Goal: Task Accomplishment & Management: Manage account settings

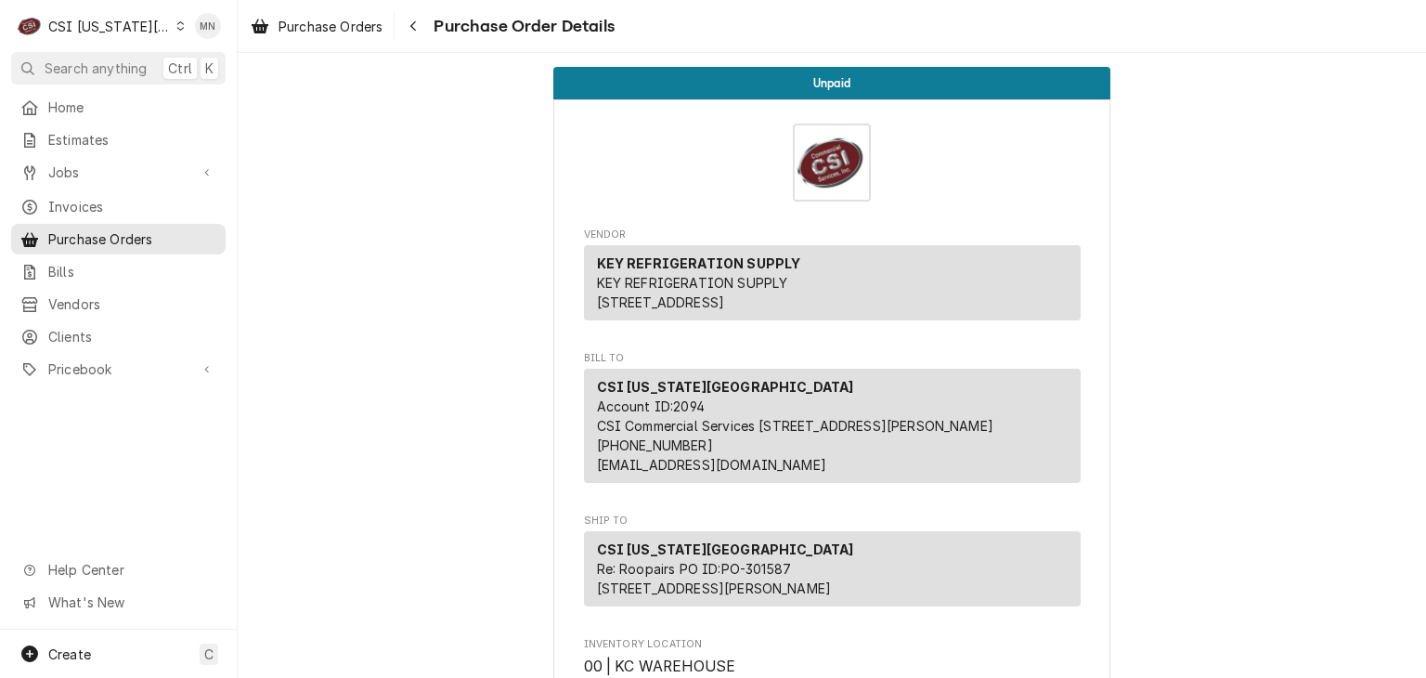
click at [124, 17] on div "CSI [US_STATE][GEOGRAPHIC_DATA]" at bounding box center [109, 26] width 123 height 19
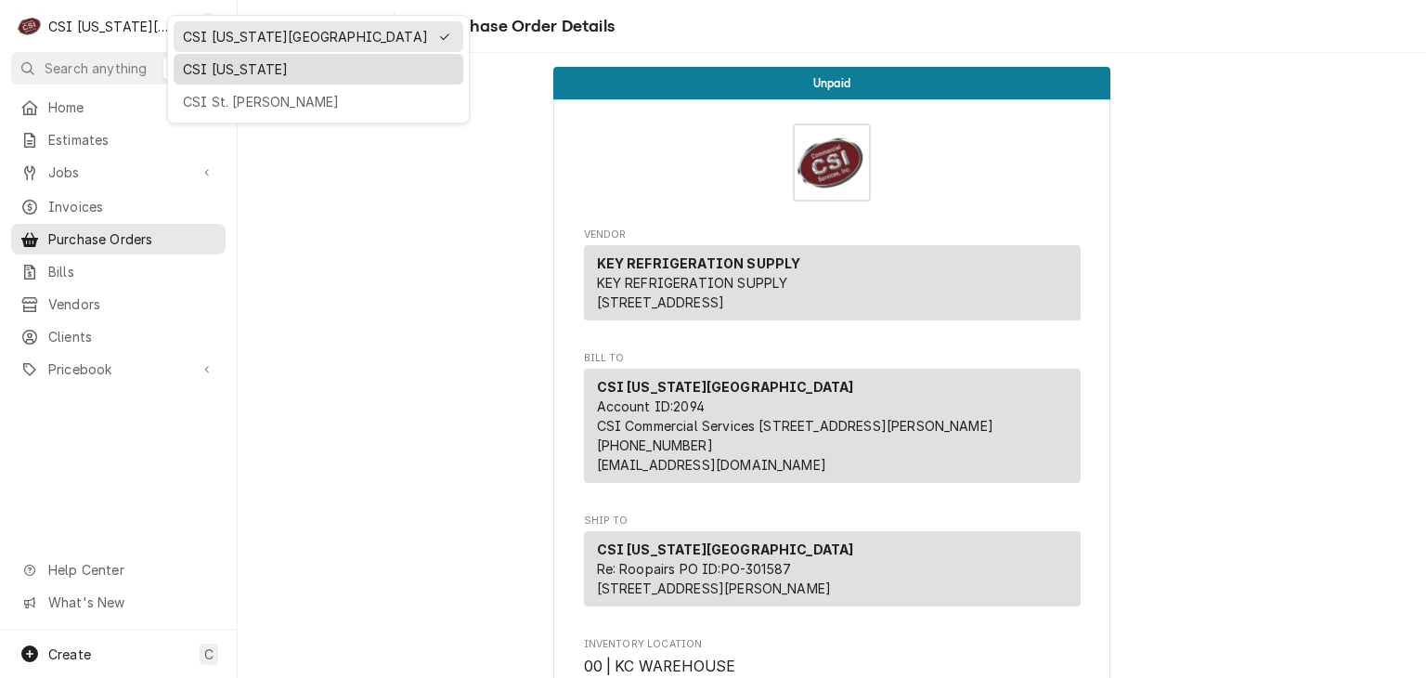
click at [183, 61] on div "CSI [US_STATE]" at bounding box center [318, 68] width 271 height 19
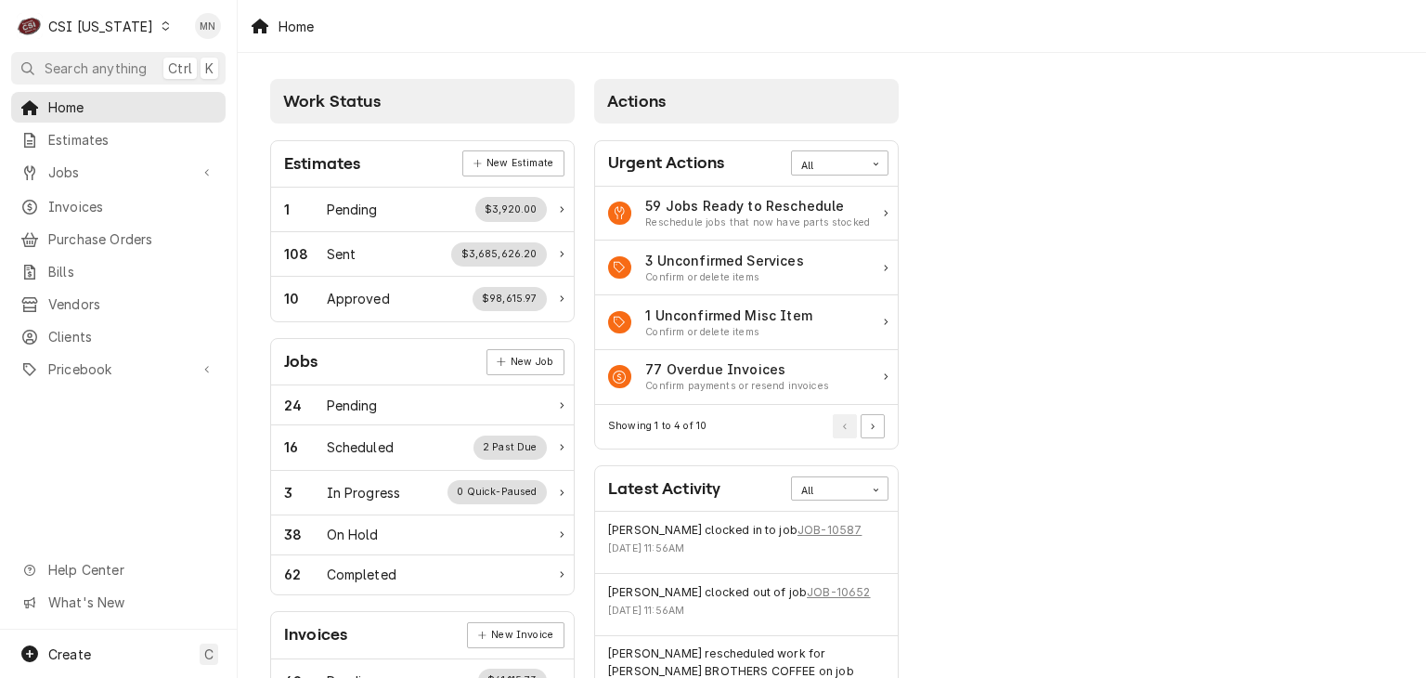
click at [111, 19] on div "CSI Kentucky" at bounding box center [100, 26] width 105 height 19
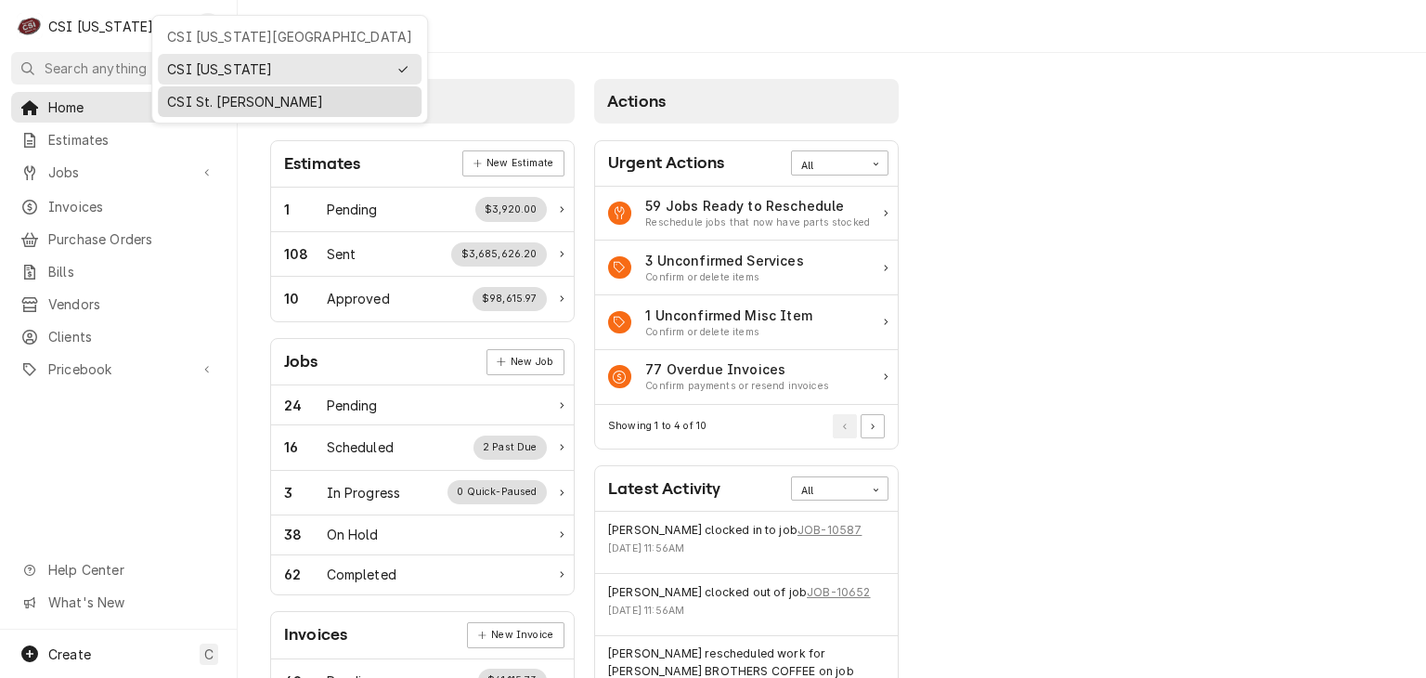
click at [186, 95] on div "CSI St. [PERSON_NAME]" at bounding box center [289, 101] width 245 height 19
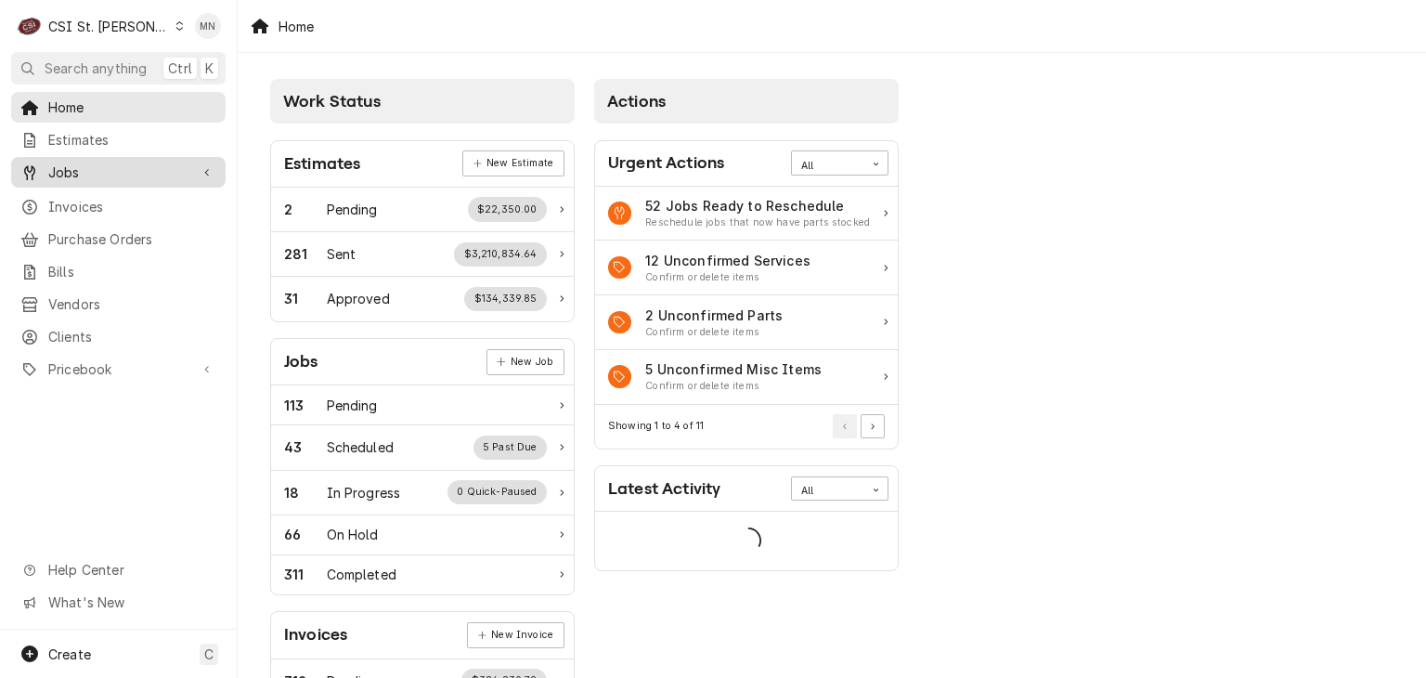
click at [81, 178] on link "Jobs" at bounding box center [118, 172] width 214 height 31
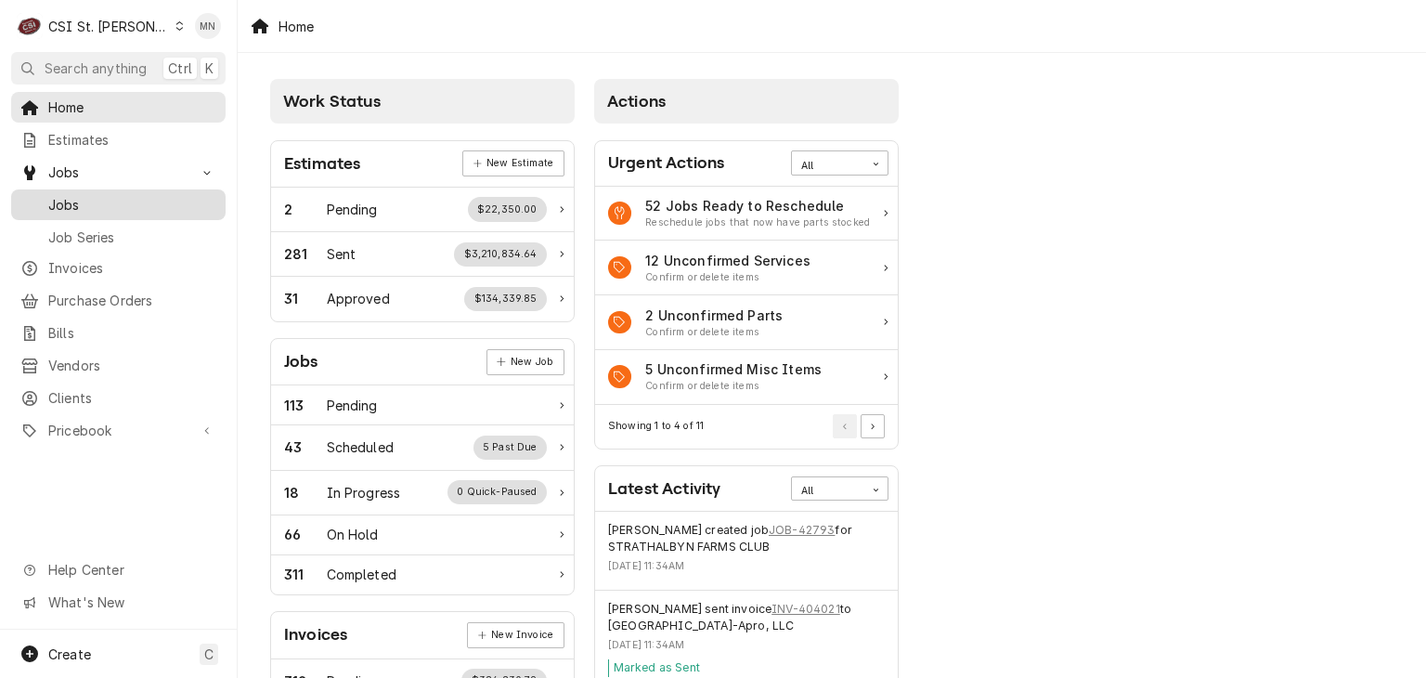
click at [76, 197] on span "Jobs" at bounding box center [132, 204] width 168 height 19
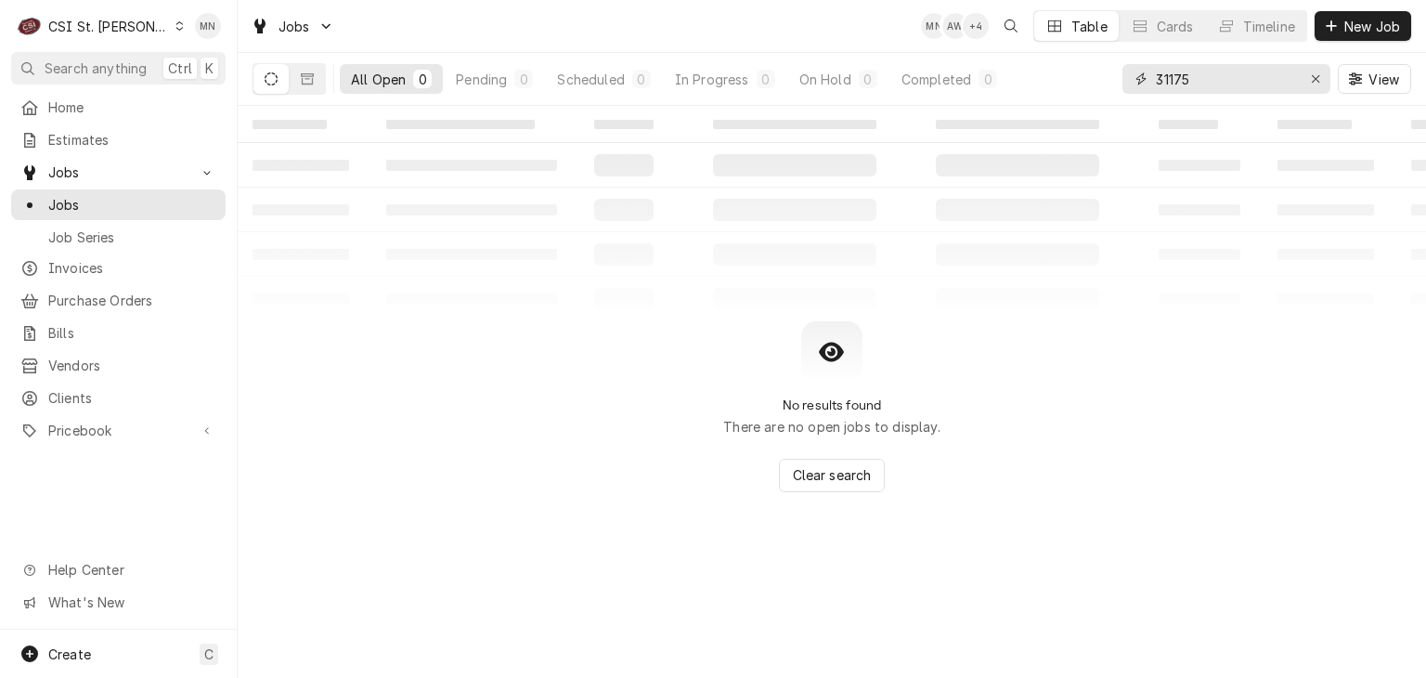
drag, startPoint x: 1188, startPoint y: 79, endPoint x: 1106, endPoint y: 90, distance: 82.5
click at [1110, 90] on div "All Open 0 Pending 0 Scheduled 0 In Progress 0 On Hold 0 Completed 0 31175 View" at bounding box center [832, 79] width 1159 height 52
type input "40137"
click at [290, 75] on div "Dynamic Content Wrapper" at bounding box center [289, 79] width 73 height 32
click at [297, 71] on button "Dynamic Content Wrapper" at bounding box center [307, 79] width 35 height 30
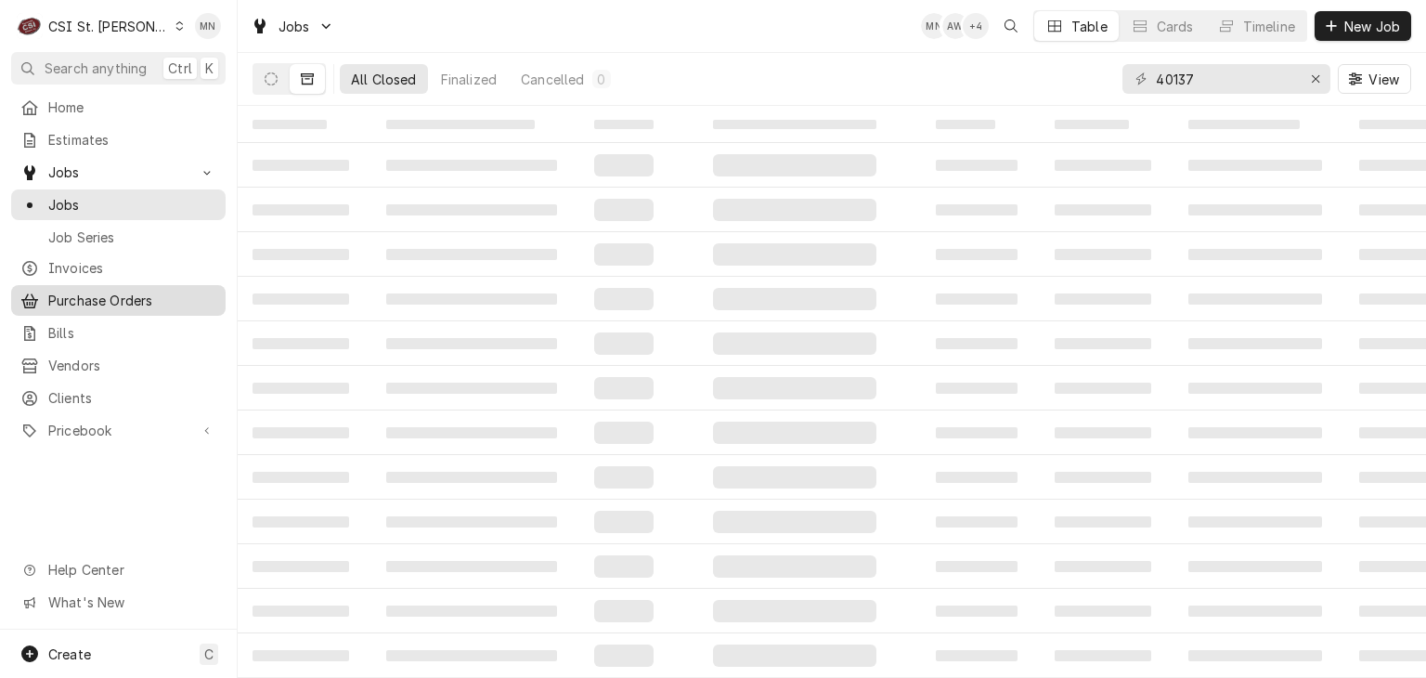
click at [82, 291] on span "Purchase Orders" at bounding box center [132, 300] width 168 height 19
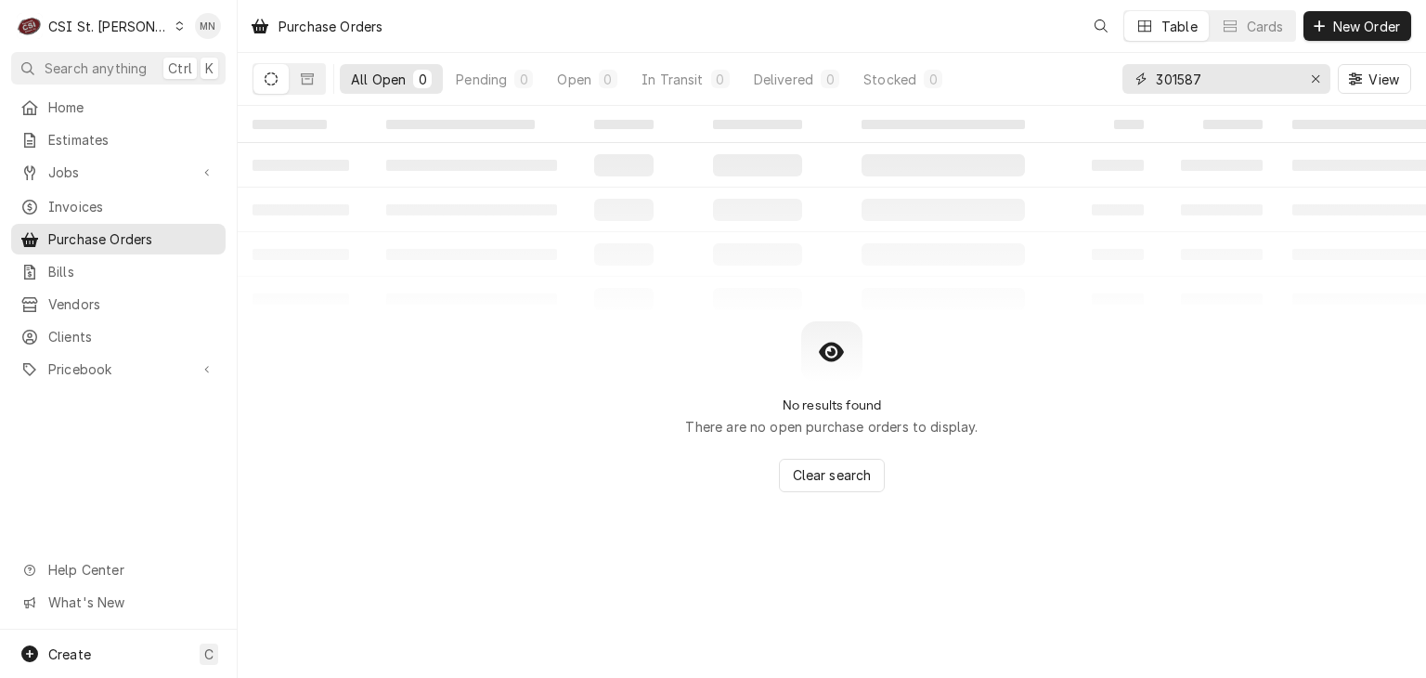
drag, startPoint x: 1211, startPoint y: 86, endPoint x: 1100, endPoint y: 97, distance: 111.0
click at [1100, 97] on div "All Open 0 Pending 0 Open 0 In Transit 0 Delivered 0 Stocked 0 301587 View" at bounding box center [832, 79] width 1159 height 52
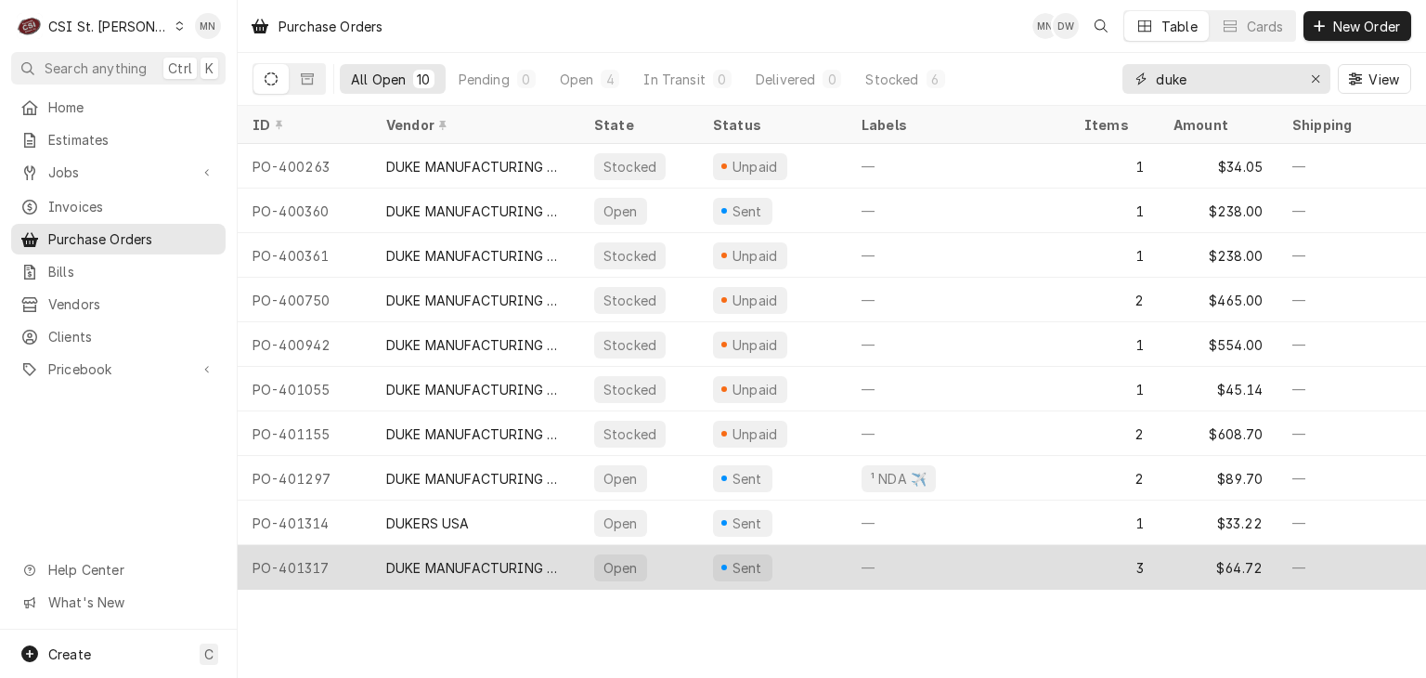
type input "duke"
click at [432, 568] on div "DUKE MANUFACTURING CO." at bounding box center [475, 567] width 178 height 19
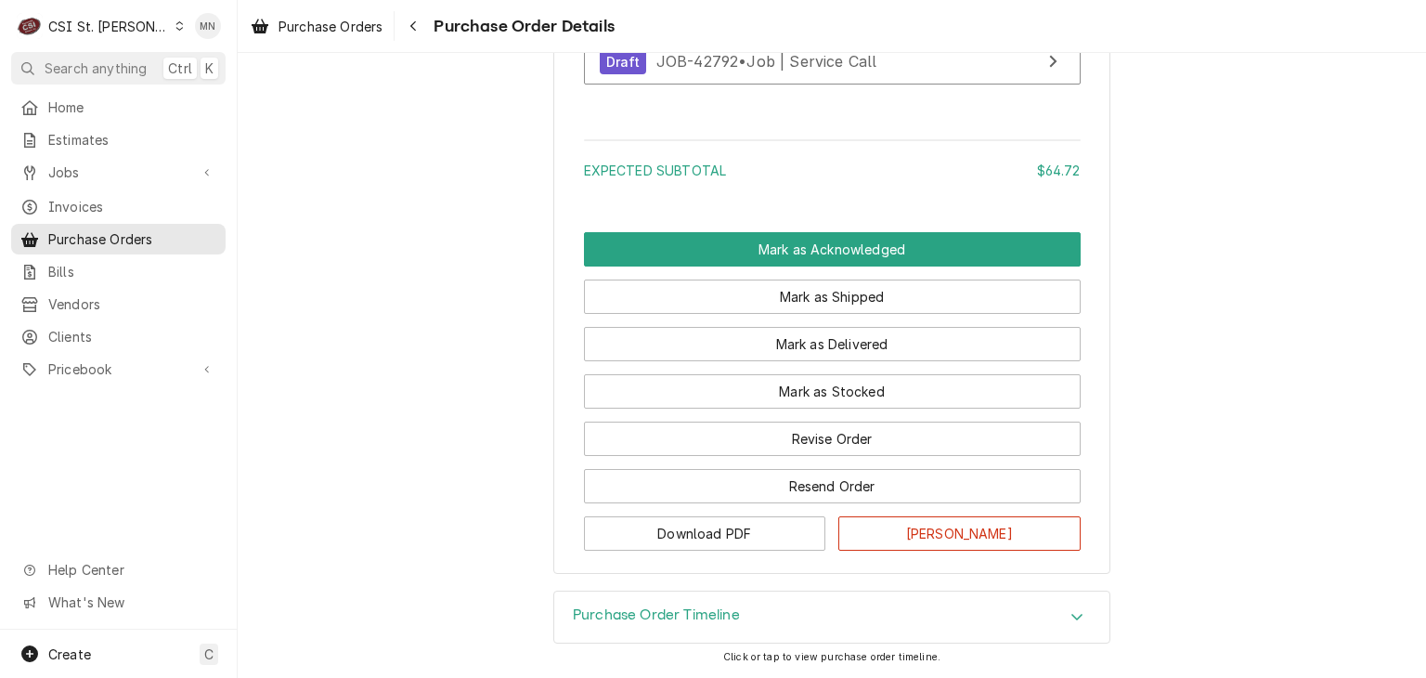
scroll to position [2638, 0]
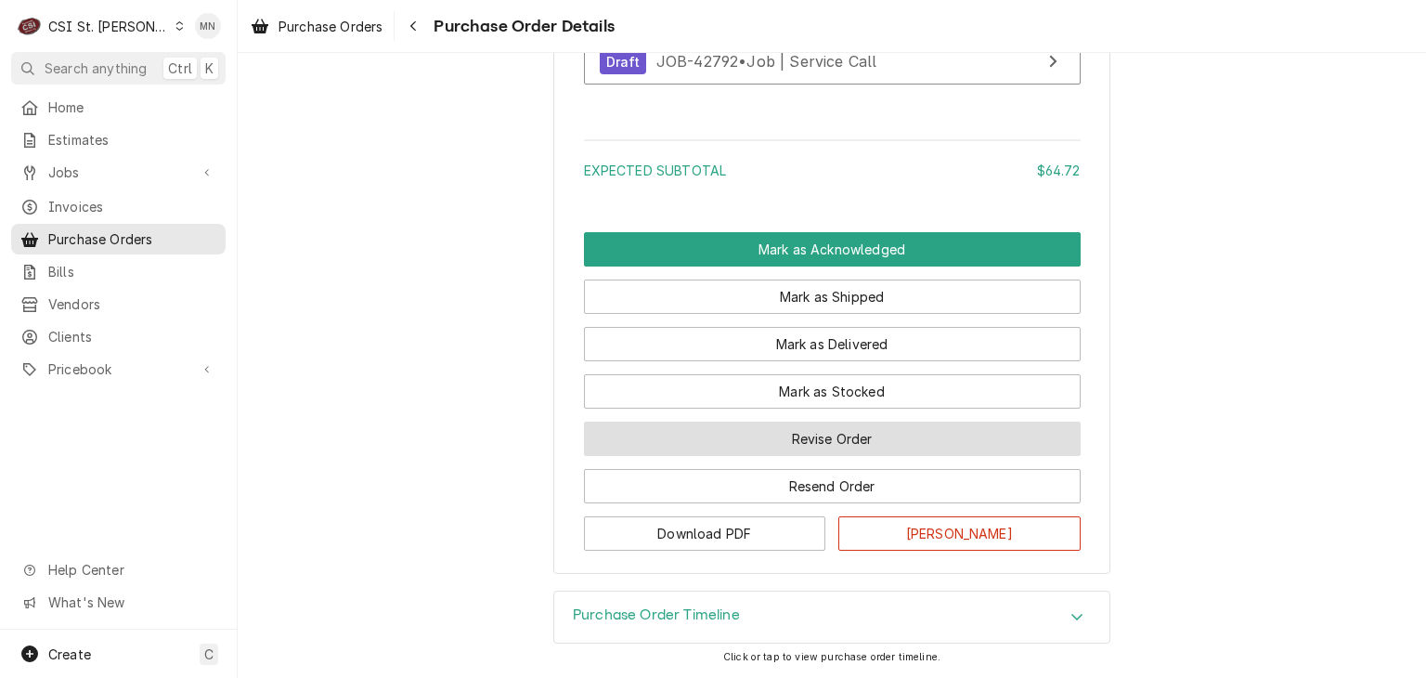
click at [838, 447] on button "Revise Order" at bounding box center [832, 439] width 497 height 34
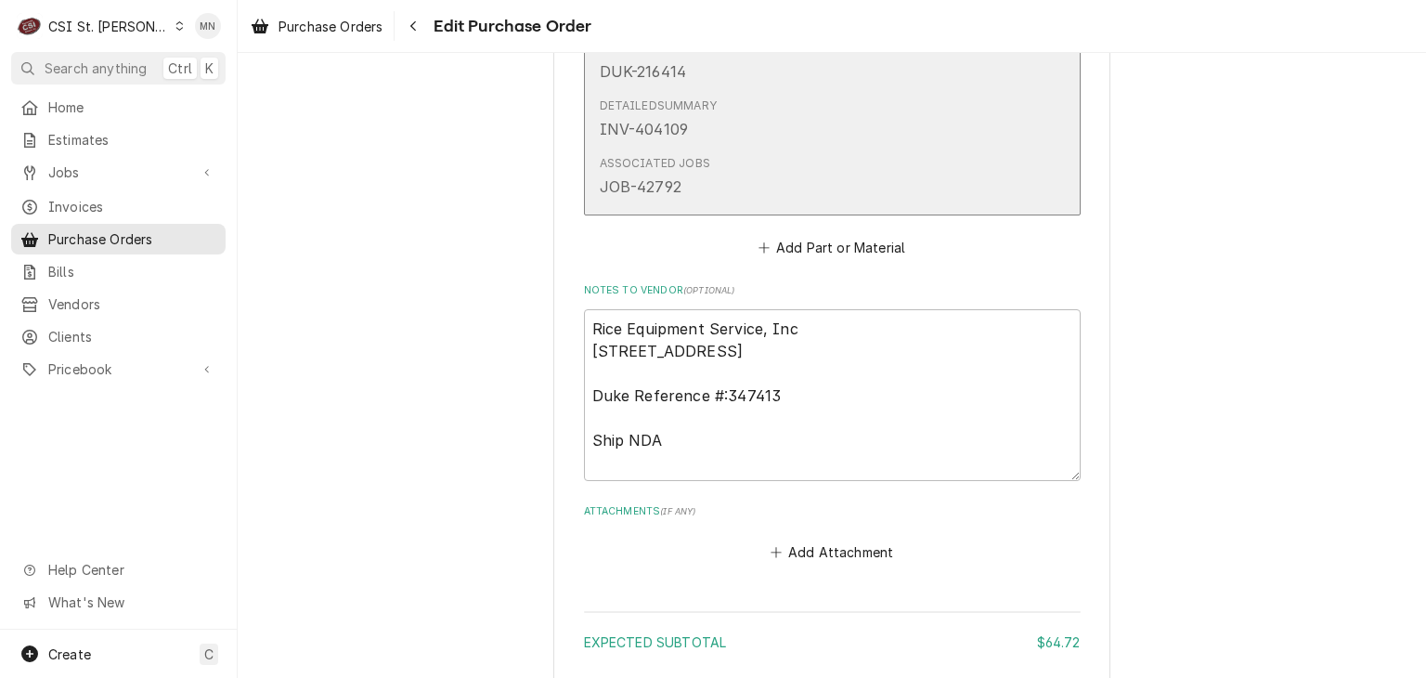
scroll to position [2285, 0]
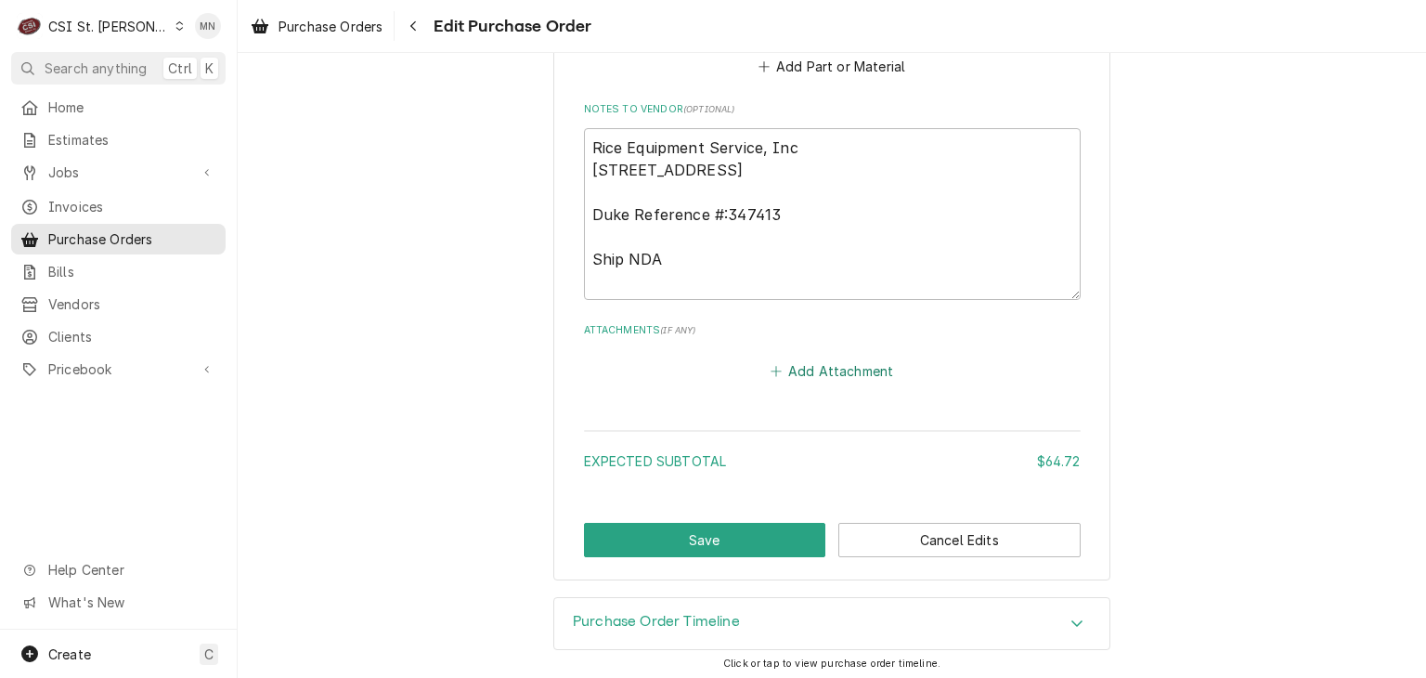
click at [824, 371] on button "Add Attachment" at bounding box center [832, 371] width 130 height 26
type textarea "x"
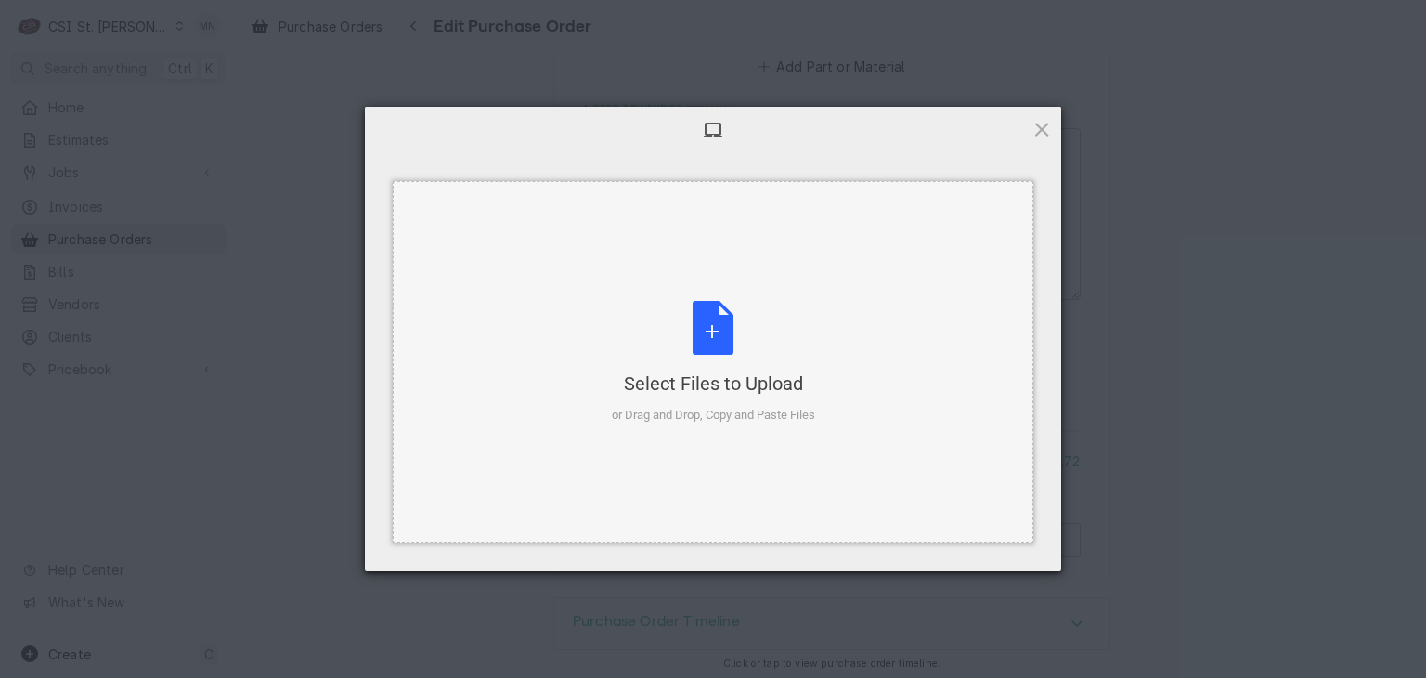
click at [735, 344] on div "Select Files to Upload or Drag and Drop, Copy and Paste Files" at bounding box center [713, 362] width 203 height 123
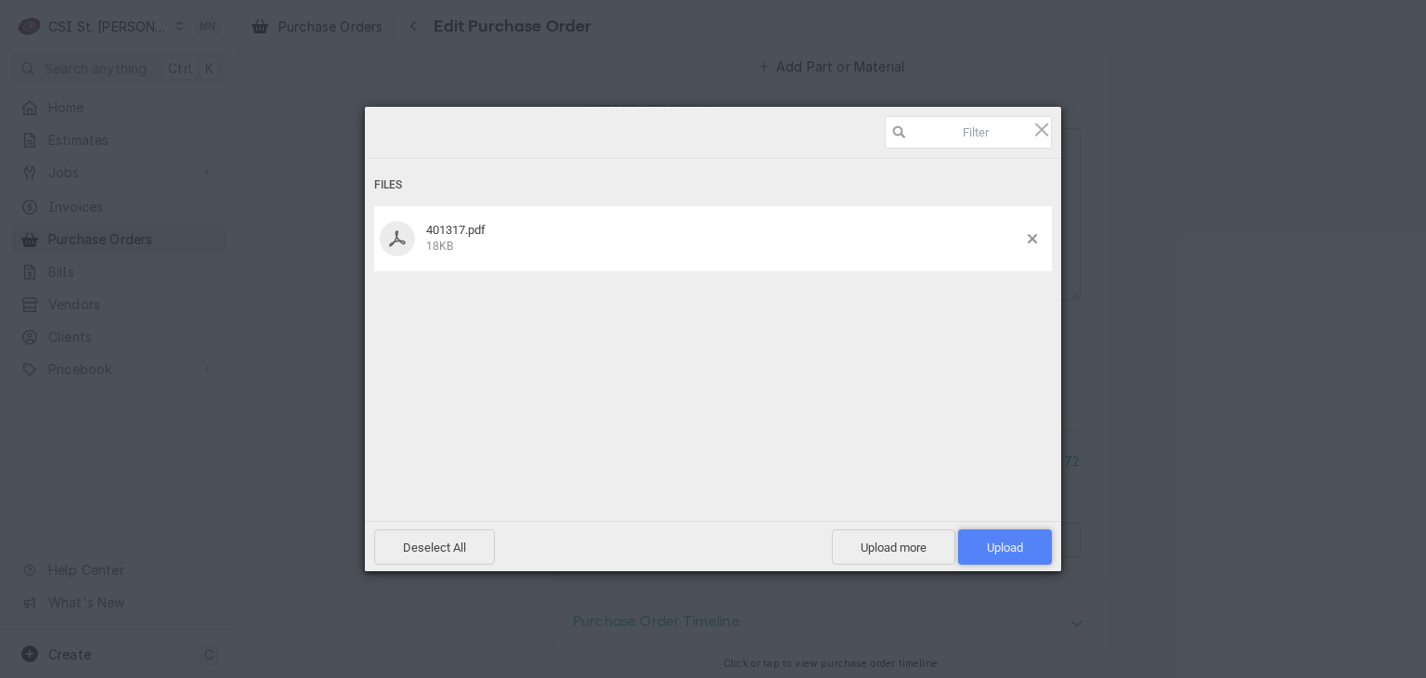
click at [980, 550] on span "Upload 1" at bounding box center [1005, 546] width 94 height 35
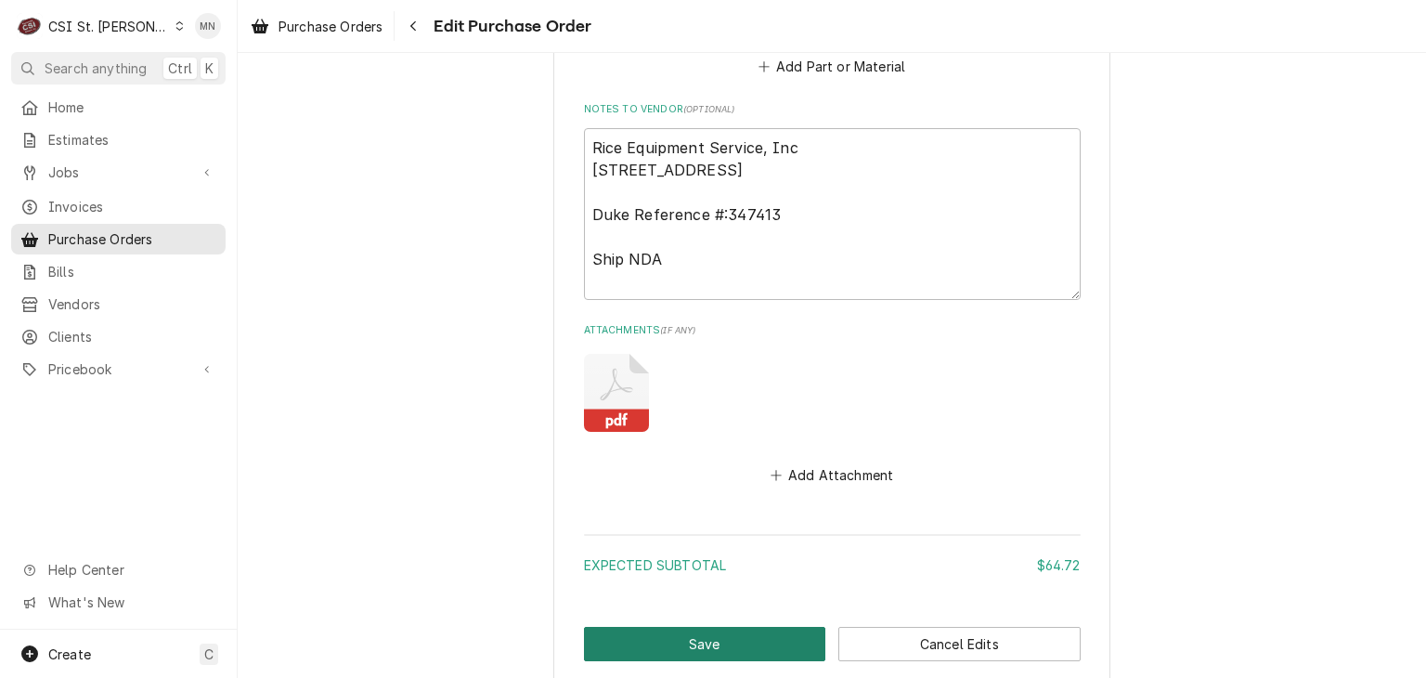
click at [702, 647] on button "Save" at bounding box center [705, 644] width 242 height 34
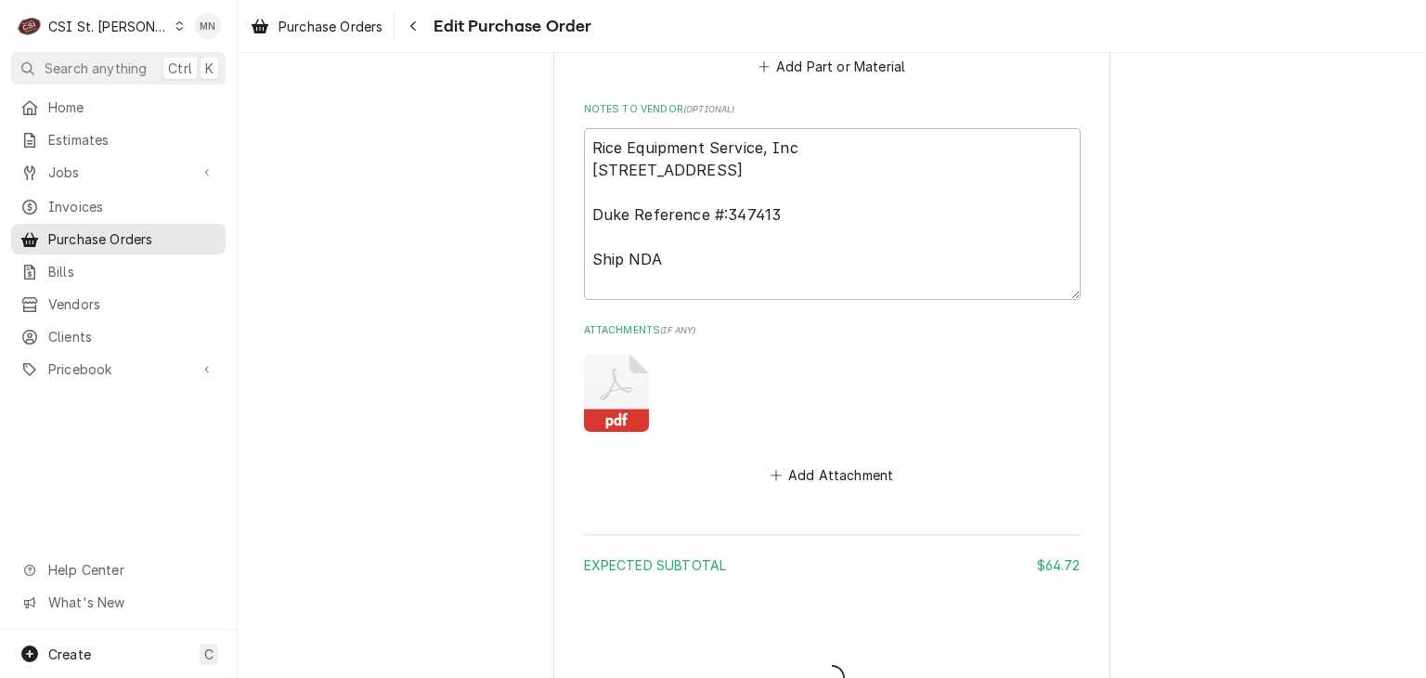
type textarea "x"
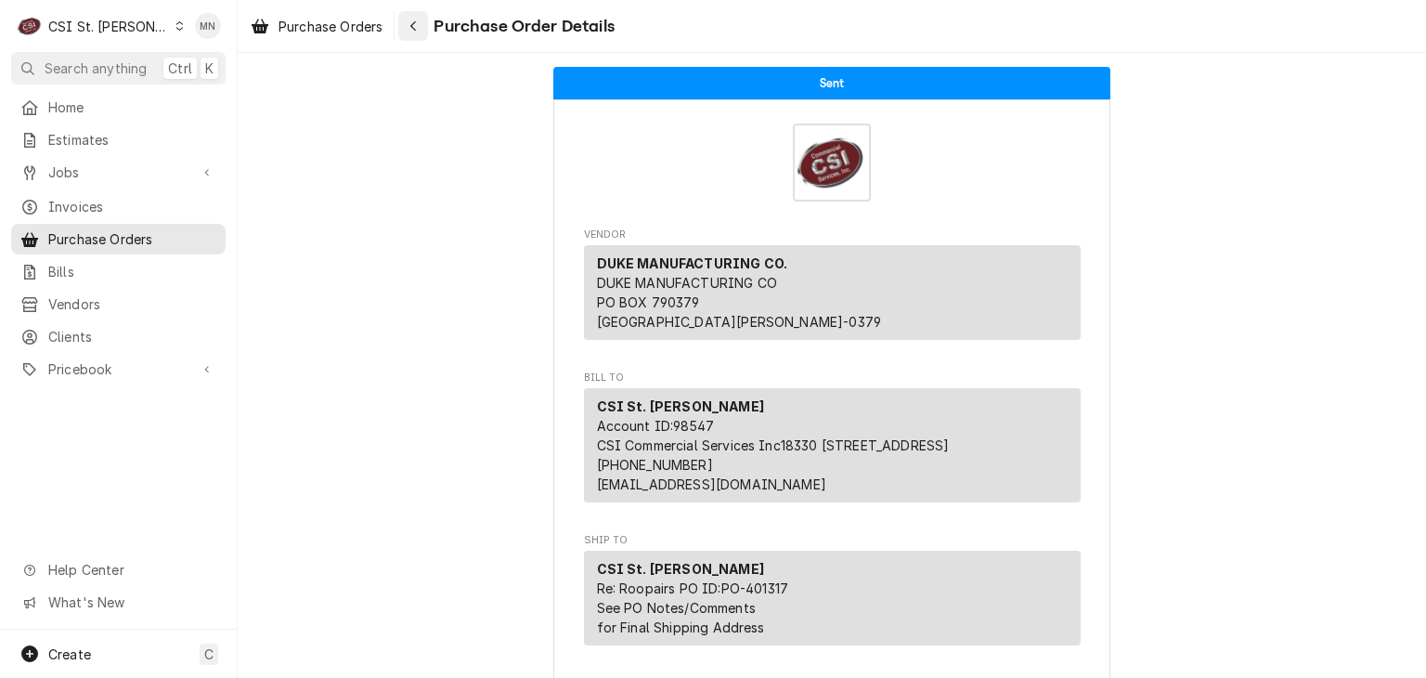
click at [413, 31] on icon "Navigate back" at bounding box center [413, 25] width 8 height 13
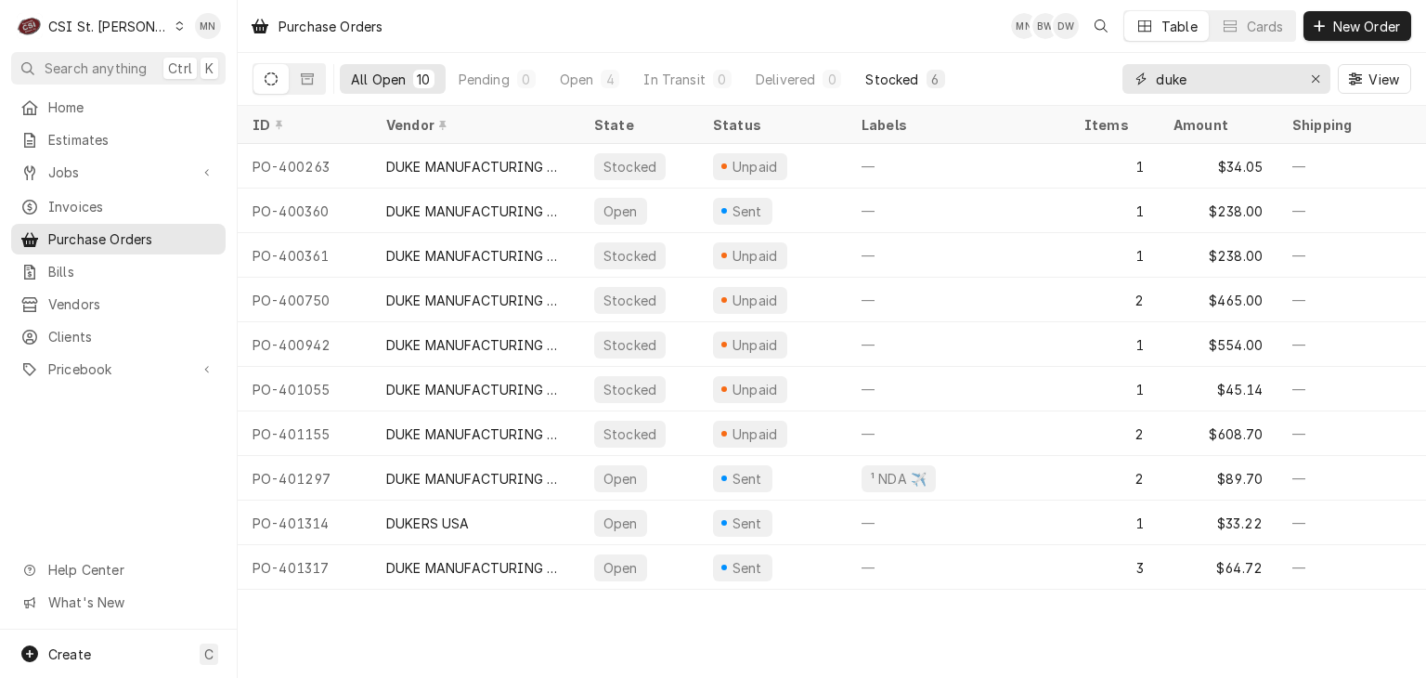
drag, startPoint x: 1223, startPoint y: 71, endPoint x: 932, endPoint y: 78, distance: 290.7
click at [932, 78] on div "All Open 10 Pending 0 Open 4 In Transit 0 Delivered 0 Stocked 6 duke View" at bounding box center [832, 79] width 1159 height 52
type input "401319"
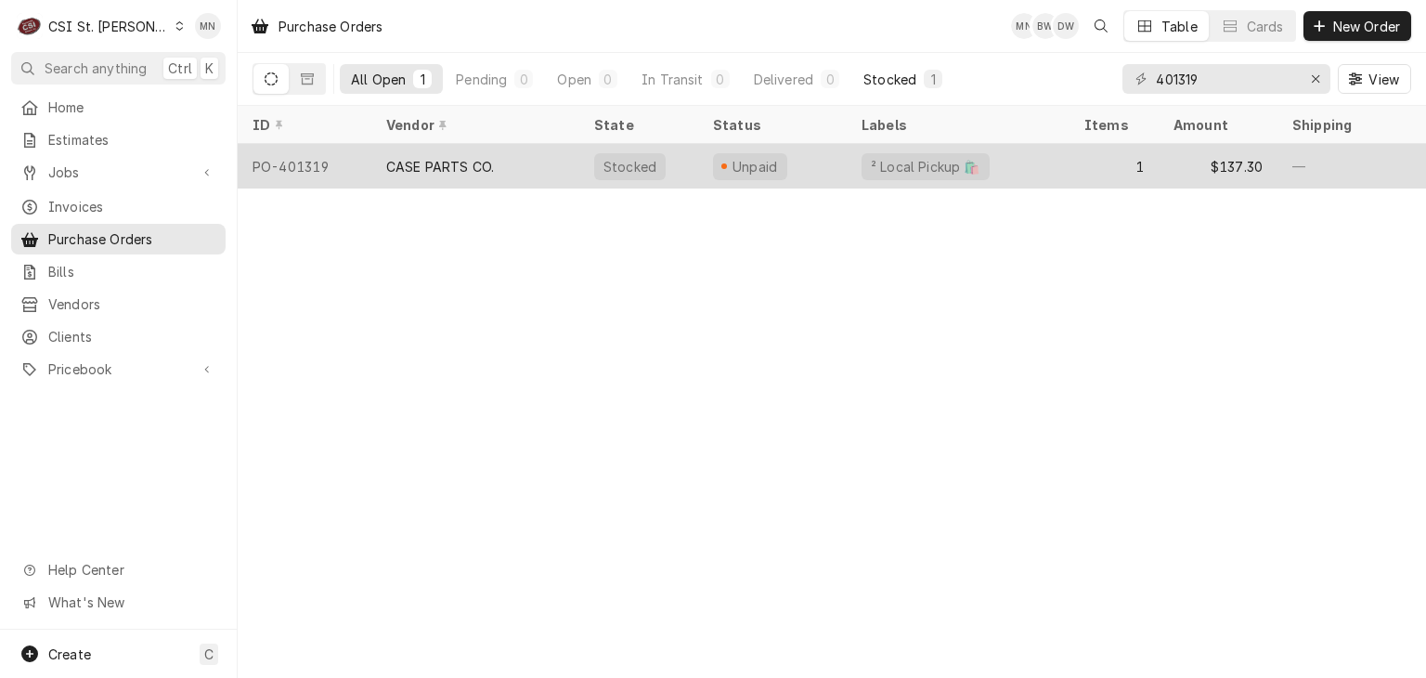
click at [487, 168] on div "CASE PARTS CO." at bounding box center [440, 166] width 108 height 19
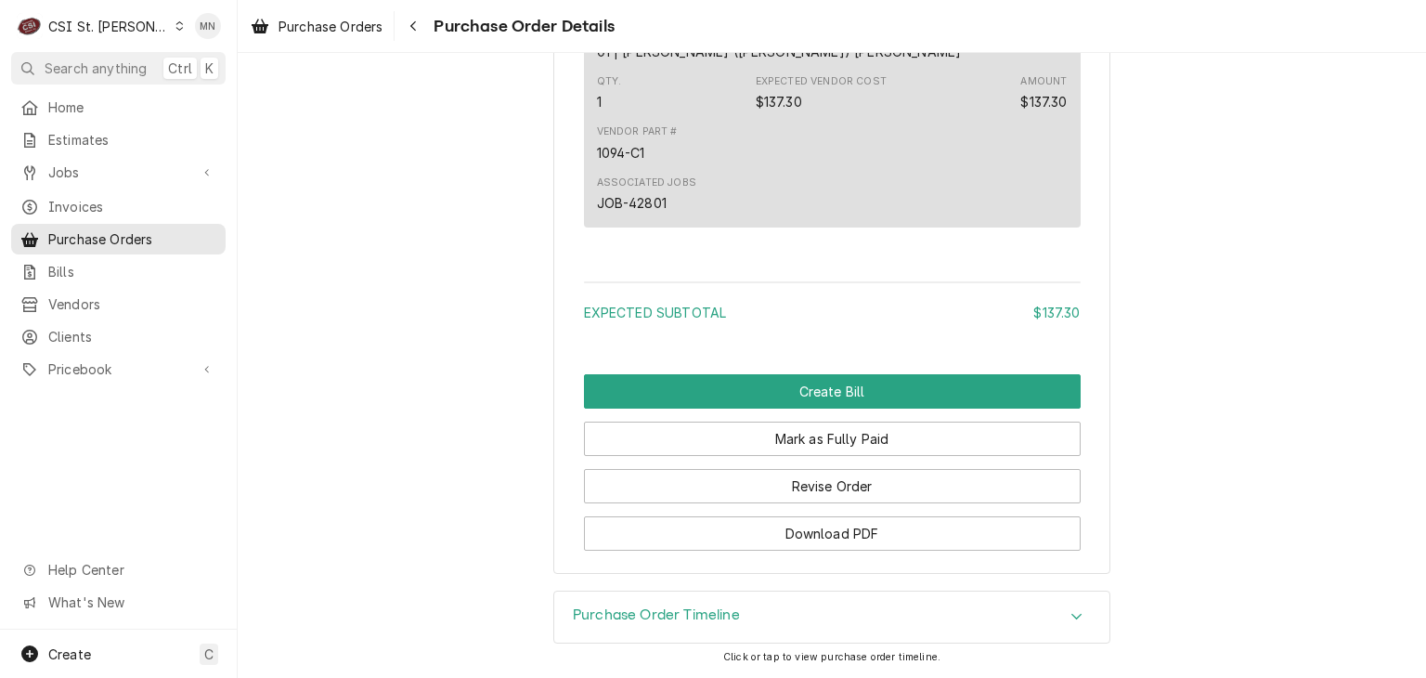
scroll to position [1597, 0]
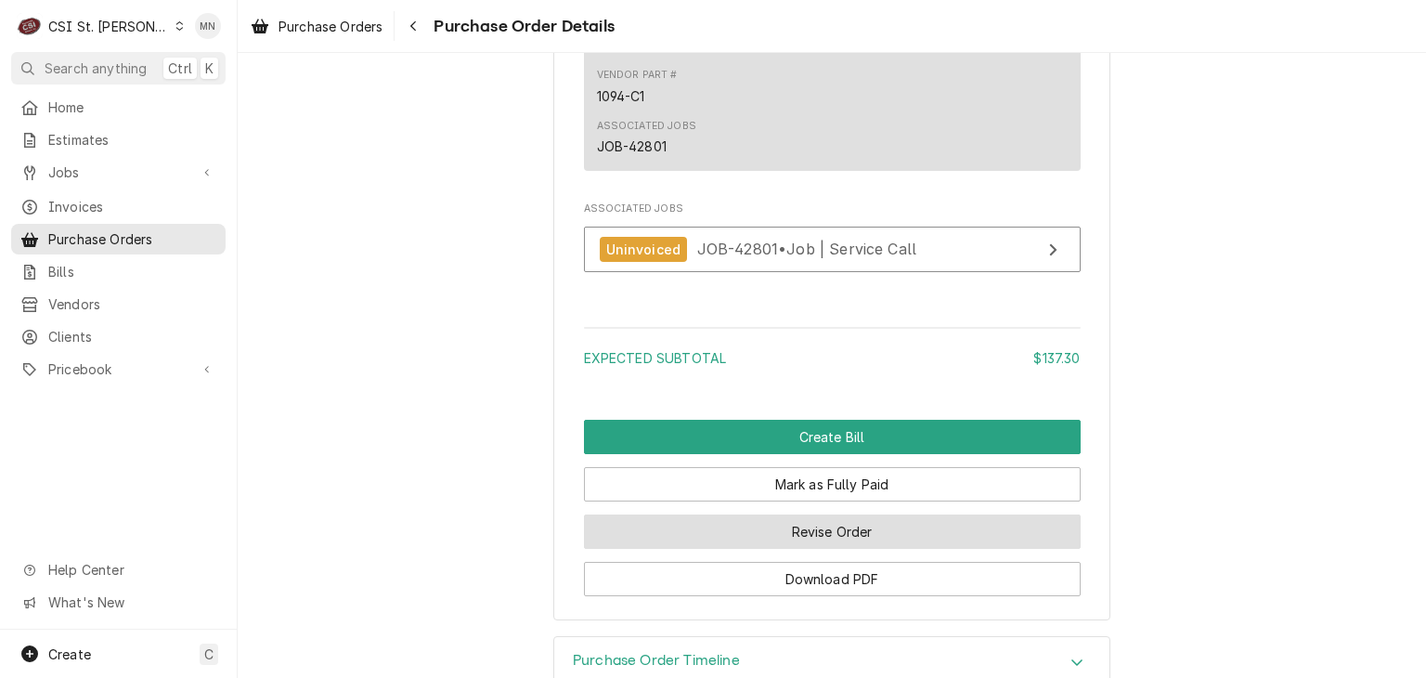
click at [857, 549] on button "Revise Order" at bounding box center [832, 531] width 497 height 34
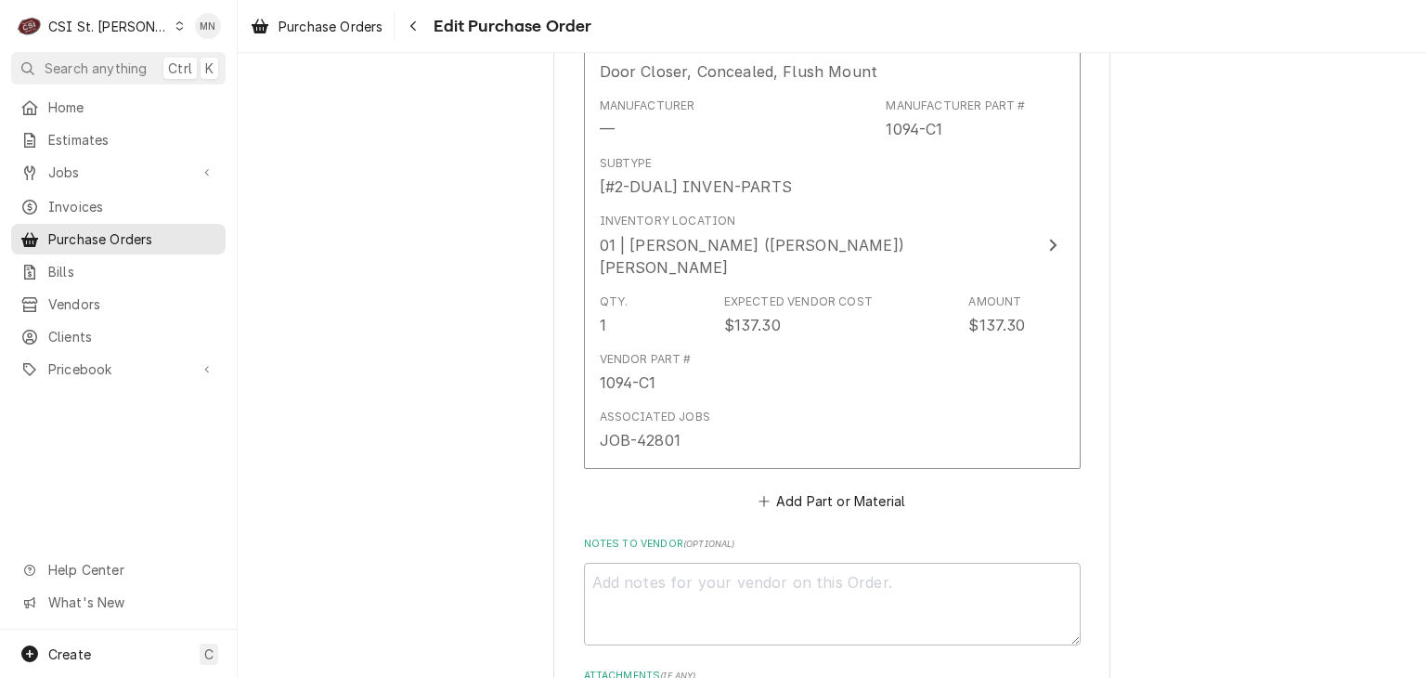
scroll to position [1253, 0]
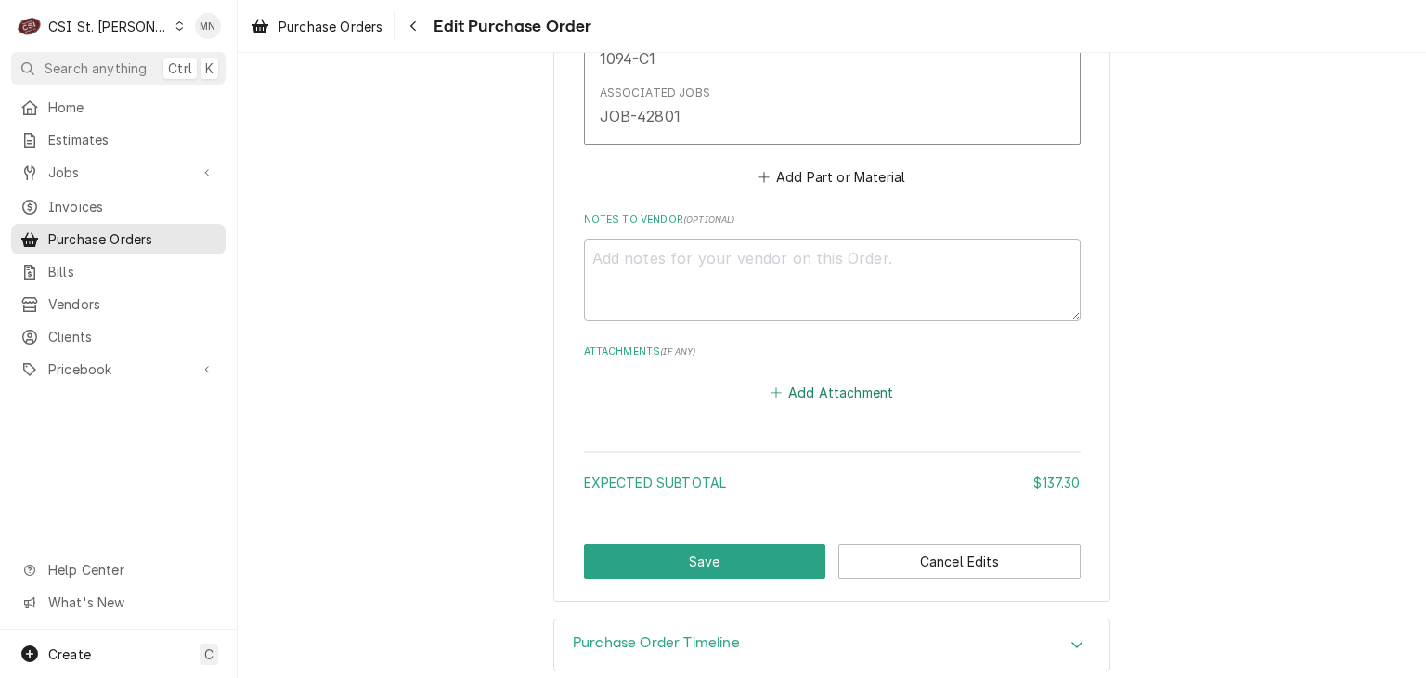
click at [826, 380] on button "Add Attachment" at bounding box center [832, 393] width 130 height 26
type textarea "x"
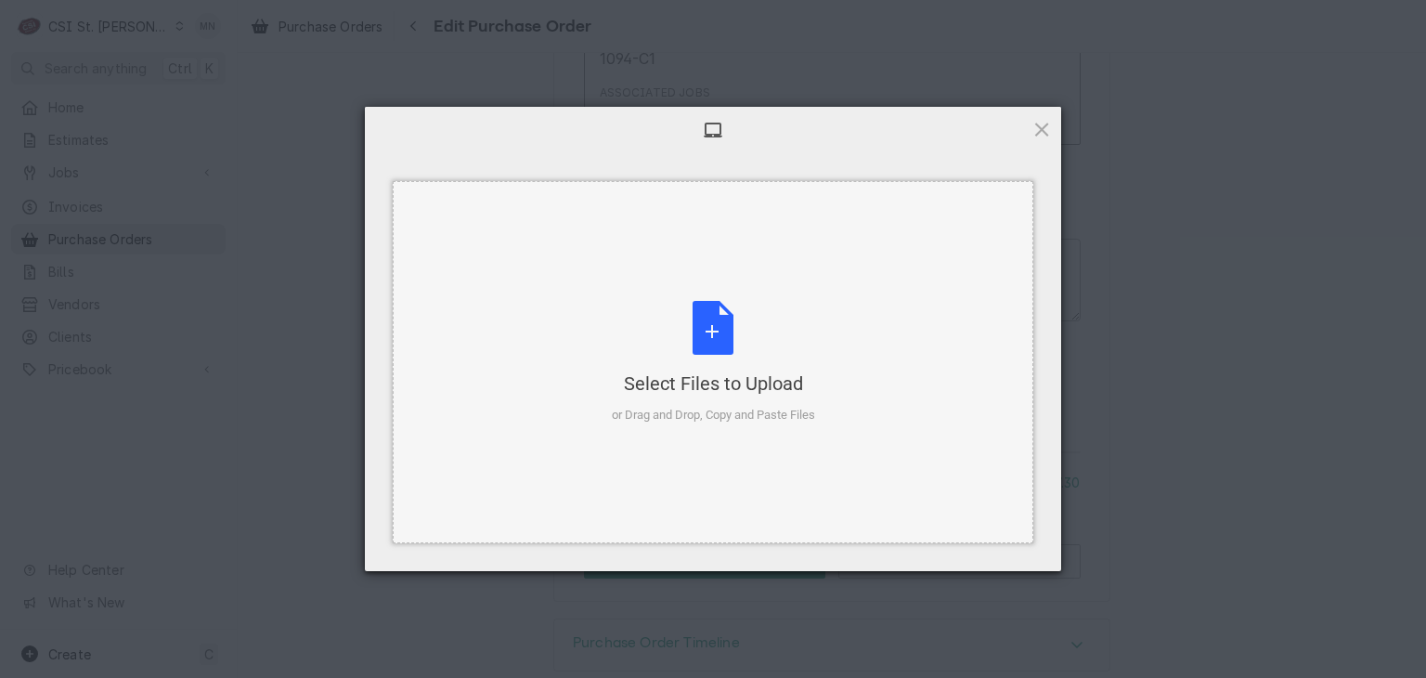
click at [690, 340] on div "Select Files to Upload or Drag and Drop, Copy and Paste Files" at bounding box center [713, 362] width 203 height 123
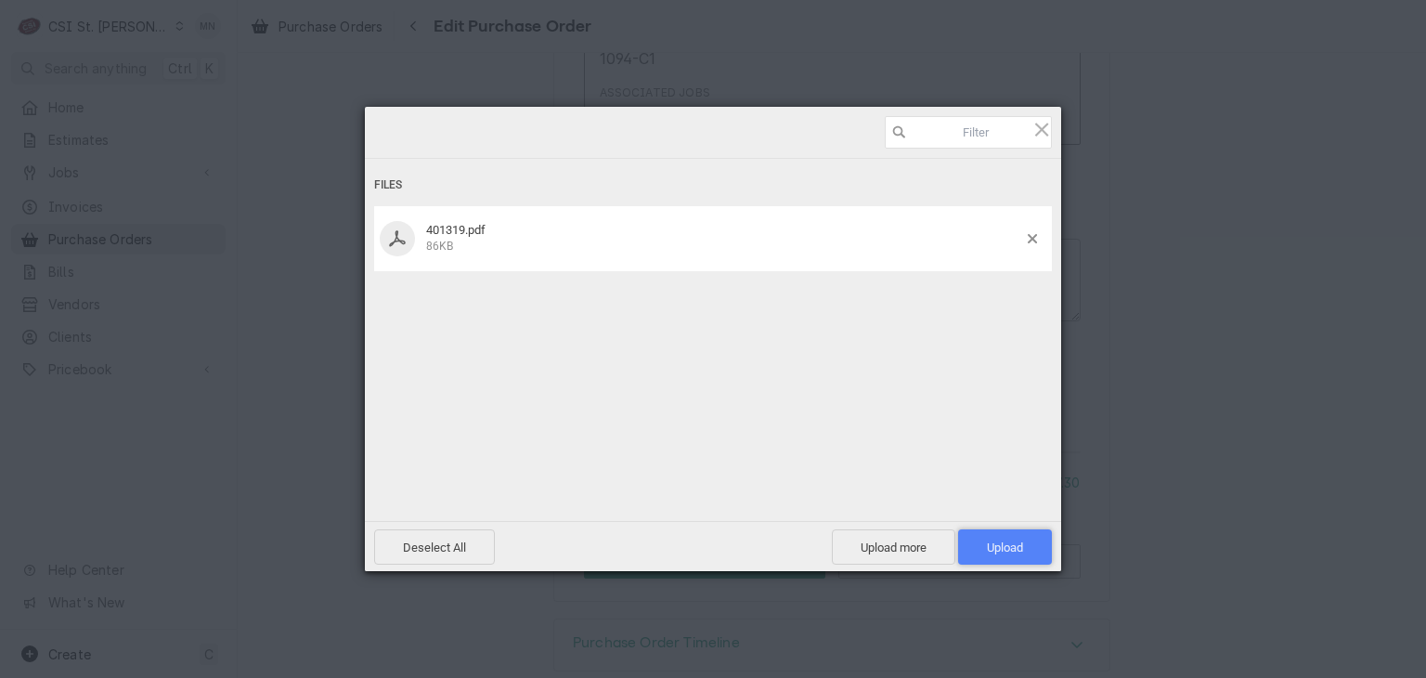
click at [1023, 537] on span "Upload 1" at bounding box center [1005, 546] width 94 height 35
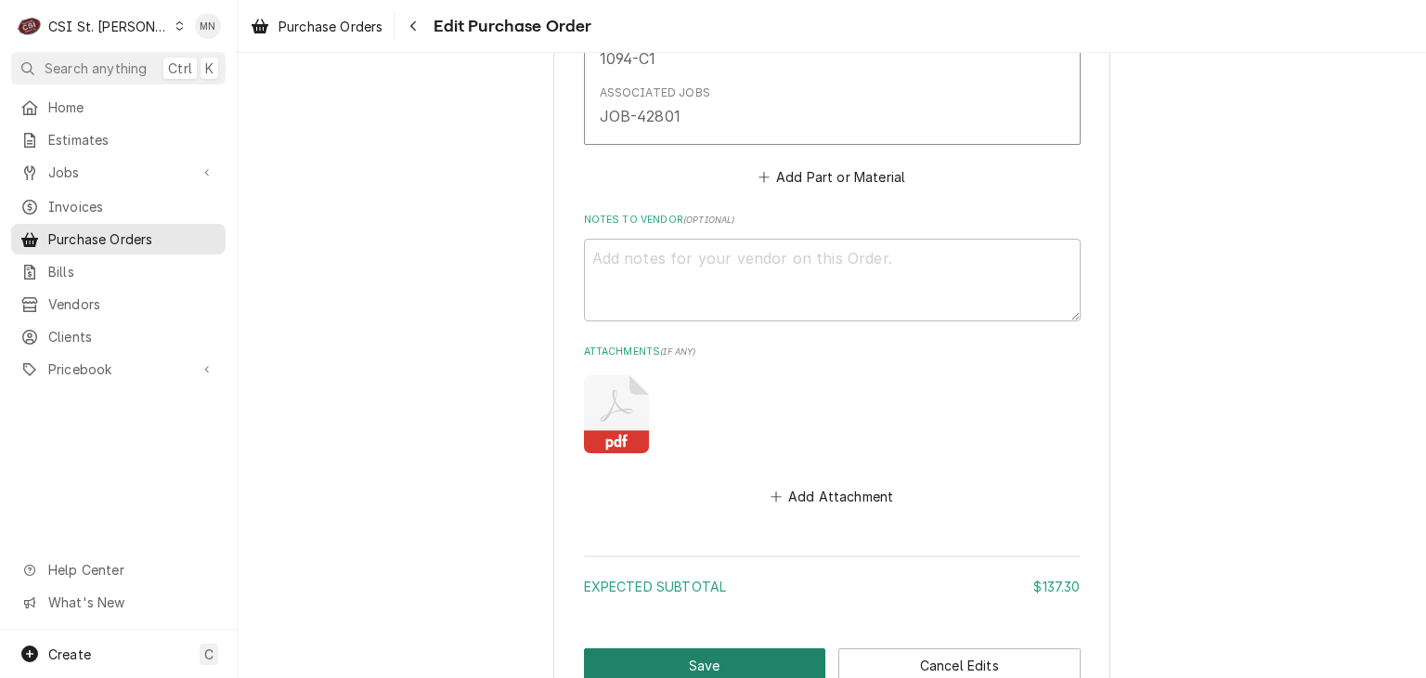
click at [714, 648] on button "Save" at bounding box center [705, 665] width 242 height 34
type textarea "x"
